Goal: Task Accomplishment & Management: Manage account settings

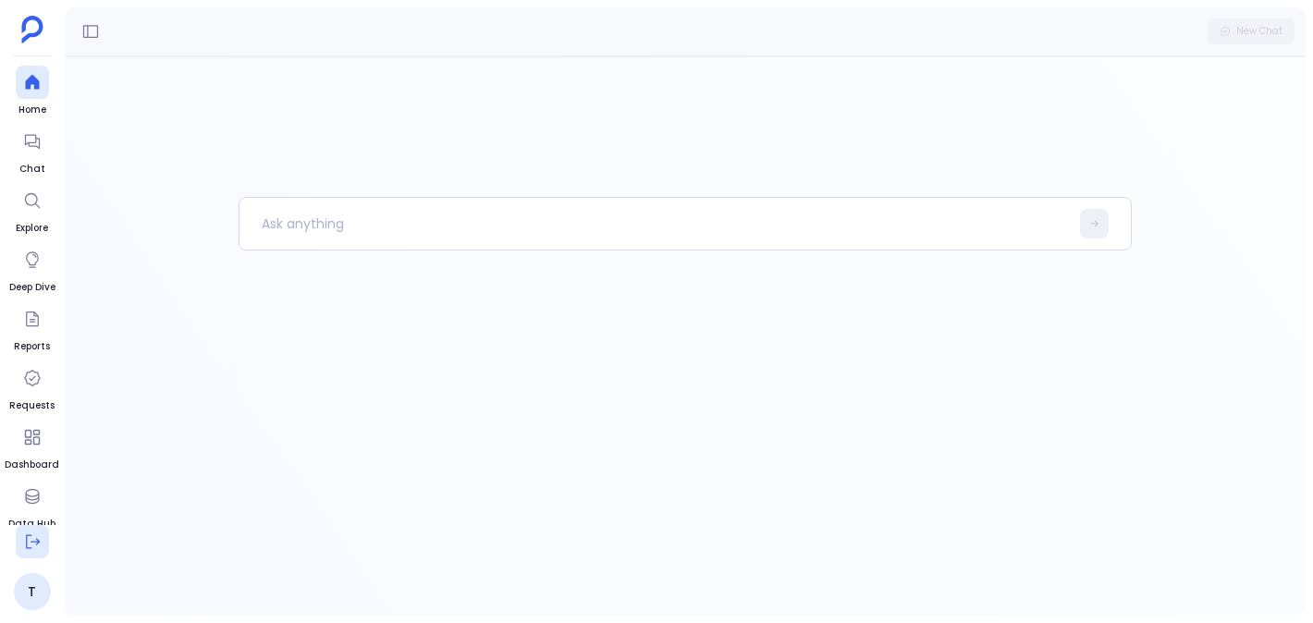
click at [28, 539] on icon at bounding box center [32, 542] width 18 height 18
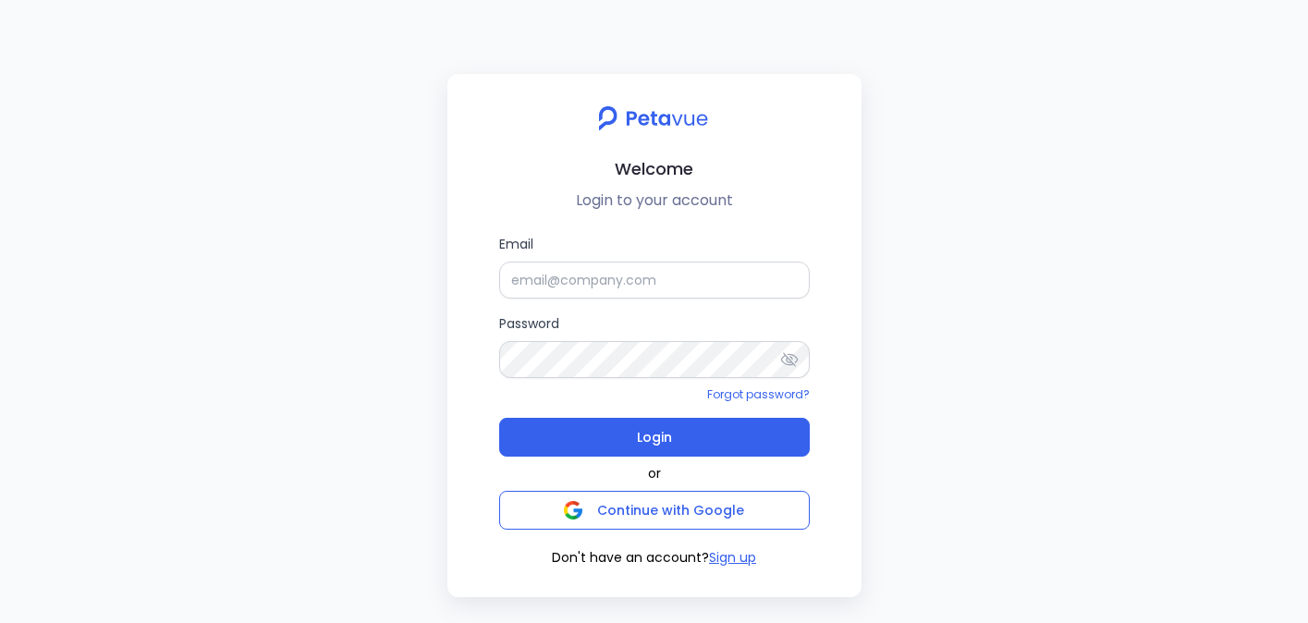
click at [599, 299] on form "Email Password Forgot password? Login" at bounding box center [654, 345] width 311 height 223
click at [600, 293] on input "Email" at bounding box center [654, 280] width 311 height 37
paste input "[PERSON_NAME][EMAIL_ADDRESS][PERSON_NAME][DOMAIN_NAME]"
type input "[PERSON_NAME][EMAIL_ADDRESS][PERSON_NAME][DOMAIN_NAME]"
click at [782, 357] on icon at bounding box center [789, 359] width 18 height 14
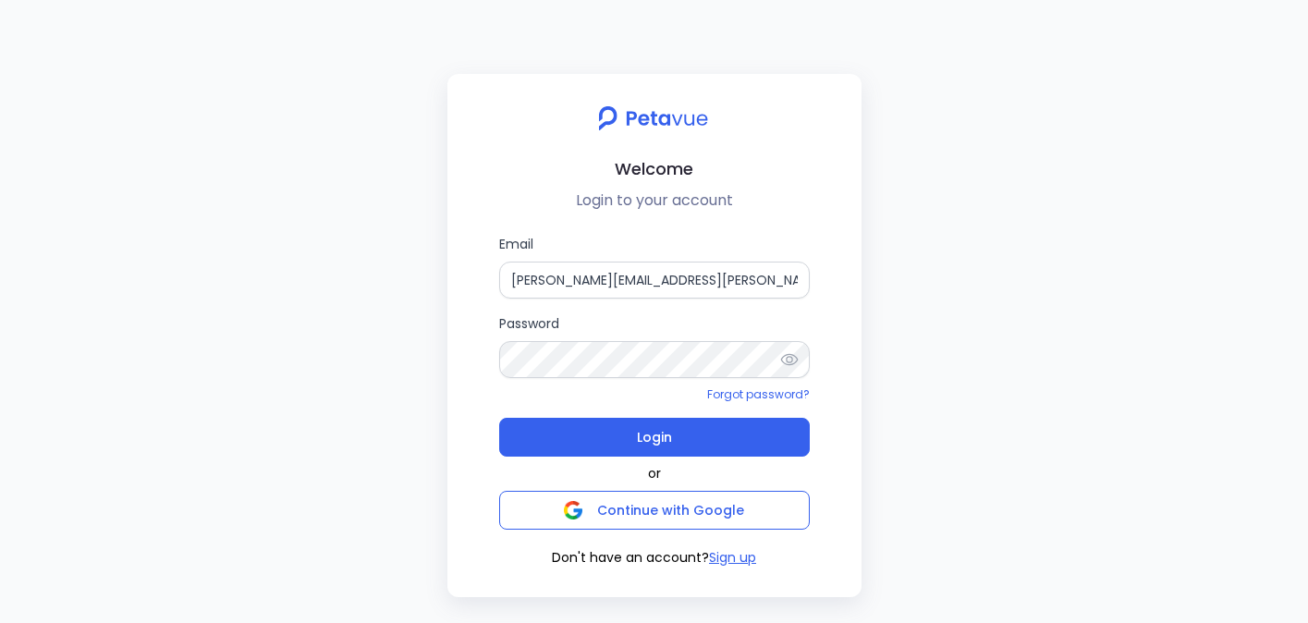
click at [733, 305] on form "Email [PERSON_NAME][EMAIL_ADDRESS][PERSON_NAME][DOMAIN_NAME] Password Forgot pa…" at bounding box center [654, 345] width 311 height 223
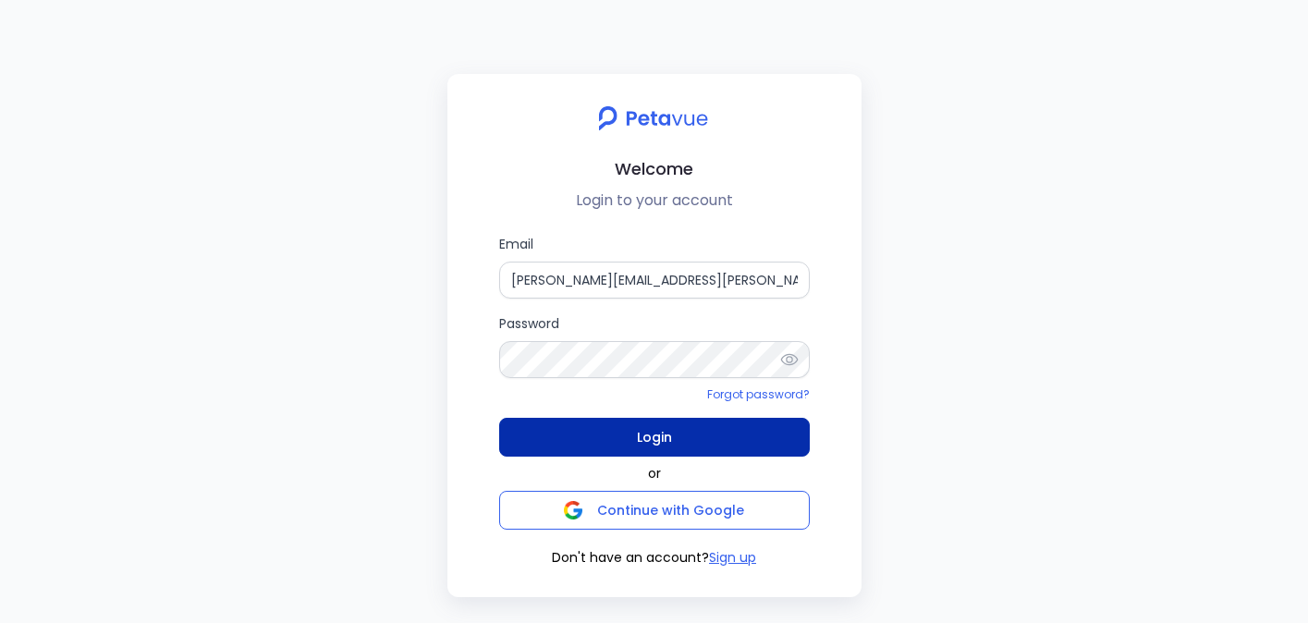
click at [713, 437] on button "Login" at bounding box center [654, 437] width 311 height 39
